Goal: Task Accomplishment & Management: Manage account settings

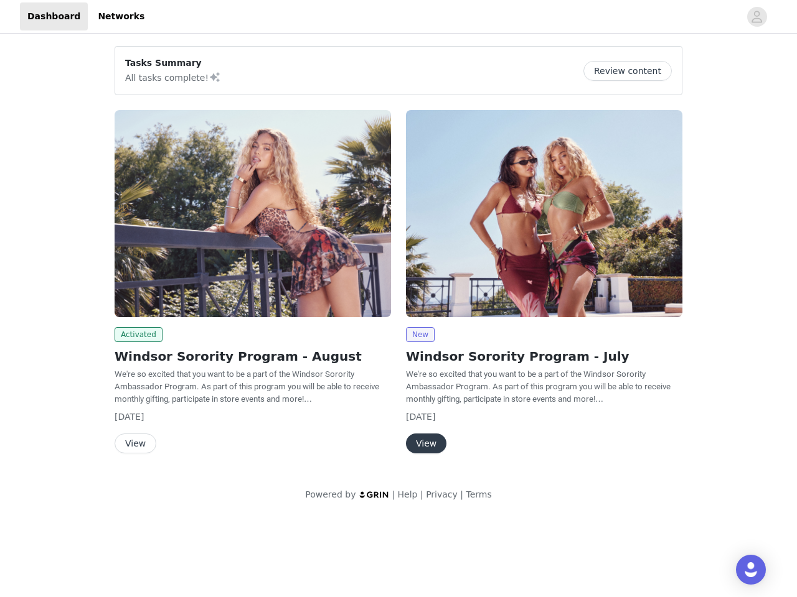
click at [398, 258] on div "New Windsor Sorority Program - July We're so excited that you want to be a part…" at bounding box center [543, 284] width 291 height 363
click at [398, 17] on div at bounding box center [445, 16] width 587 height 28
click at [757, 17] on icon "avatar" at bounding box center [757, 17] width 12 height 20
click at [632, 71] on div "Tasks Summary All tasks complete! Review content Activated Windsor Sorority Pro…" at bounding box center [398, 276] width 797 height 480
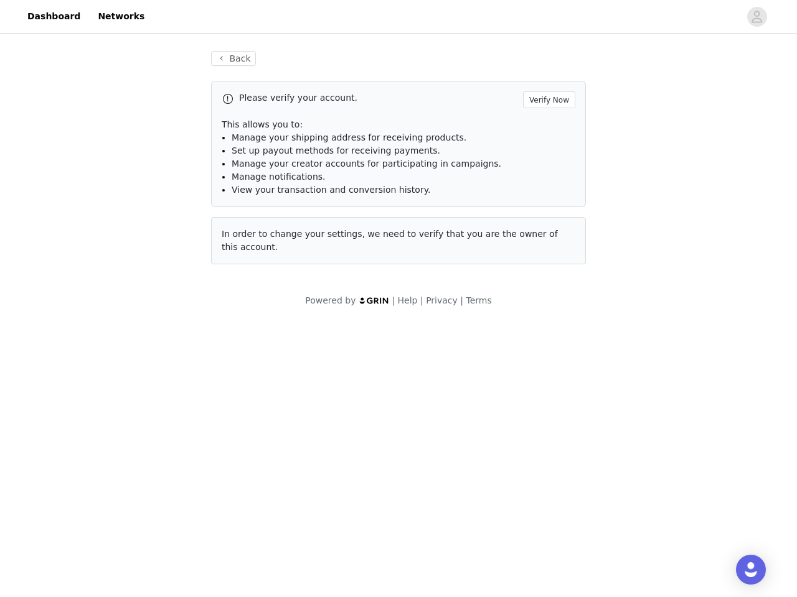
click at [253, 213] on div "Please verify your account. Verify Now This allows you to: Manage your shipping…" at bounding box center [398, 173] width 375 height 184
click at [136, 335] on body "Dashboard Networks Back Please verify your account. Verify Now This allows you …" at bounding box center [398, 298] width 797 height 597
click at [134, 444] on body "Dashboard Networks Back Please verify your account. Verify Now This allows you …" at bounding box center [398, 298] width 797 height 597
click at [544, 213] on div "Please verify your account. Verify Now This allows you to: Manage your shipping…" at bounding box center [398, 173] width 375 height 184
click at [419, 335] on body "Dashboard Networks Back Please verify your account. Verify Now This allows you …" at bounding box center [398, 298] width 797 height 597
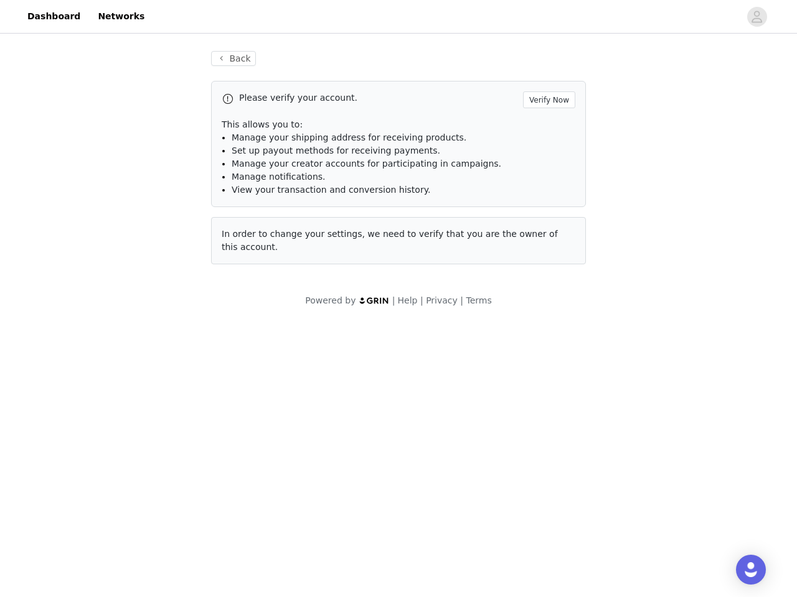
click at [425, 444] on body "Dashboard Networks Back Please verify your account. Verify Now This allows you …" at bounding box center [398, 298] width 797 height 597
